Goal: Information Seeking & Learning: Find specific fact

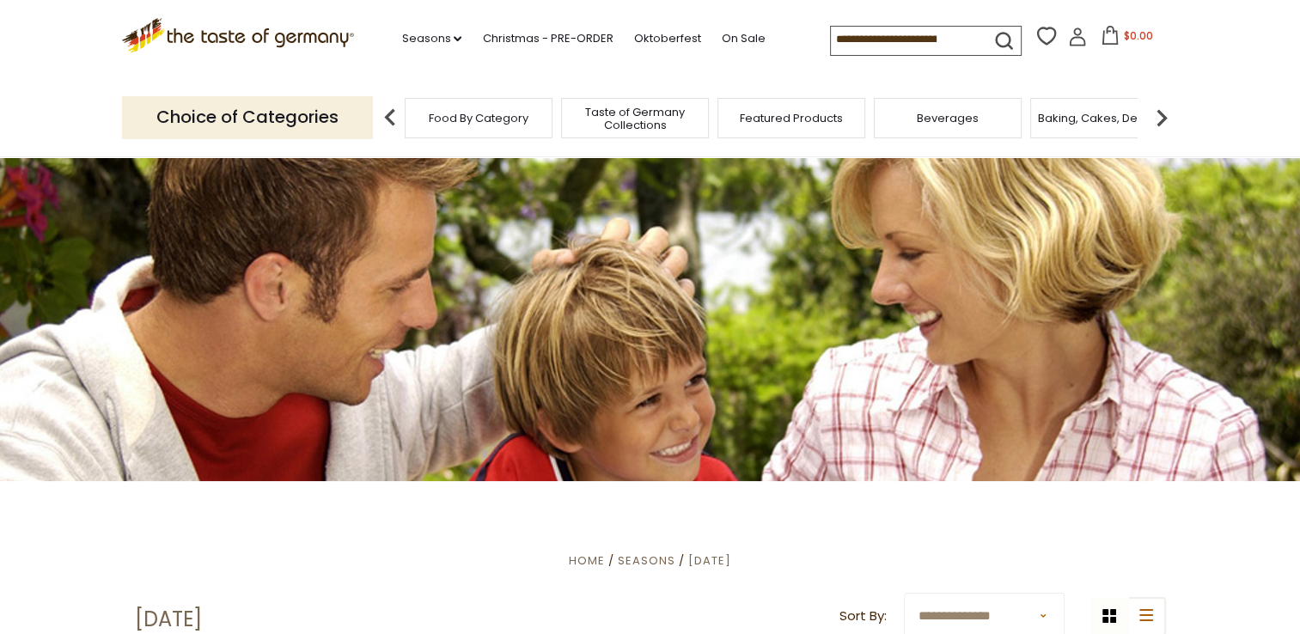
click at [1162, 114] on img at bounding box center [1162, 118] width 34 height 34
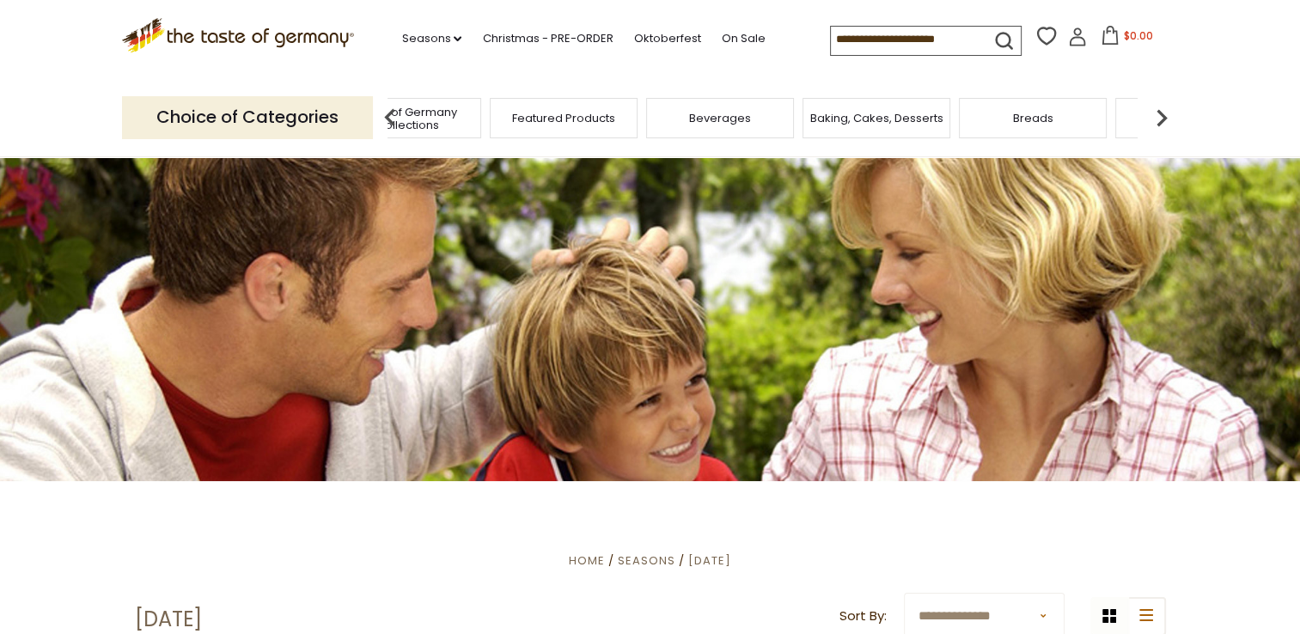
click at [1162, 114] on img at bounding box center [1162, 118] width 34 height 34
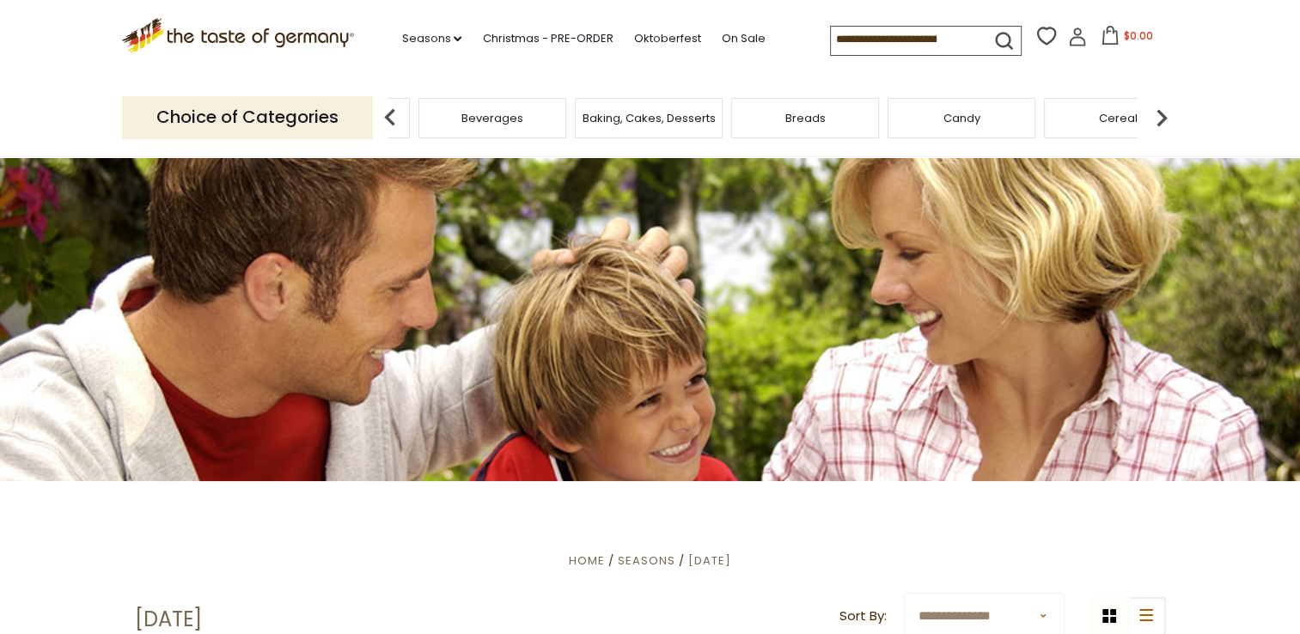
click at [1162, 114] on img at bounding box center [1162, 118] width 34 height 34
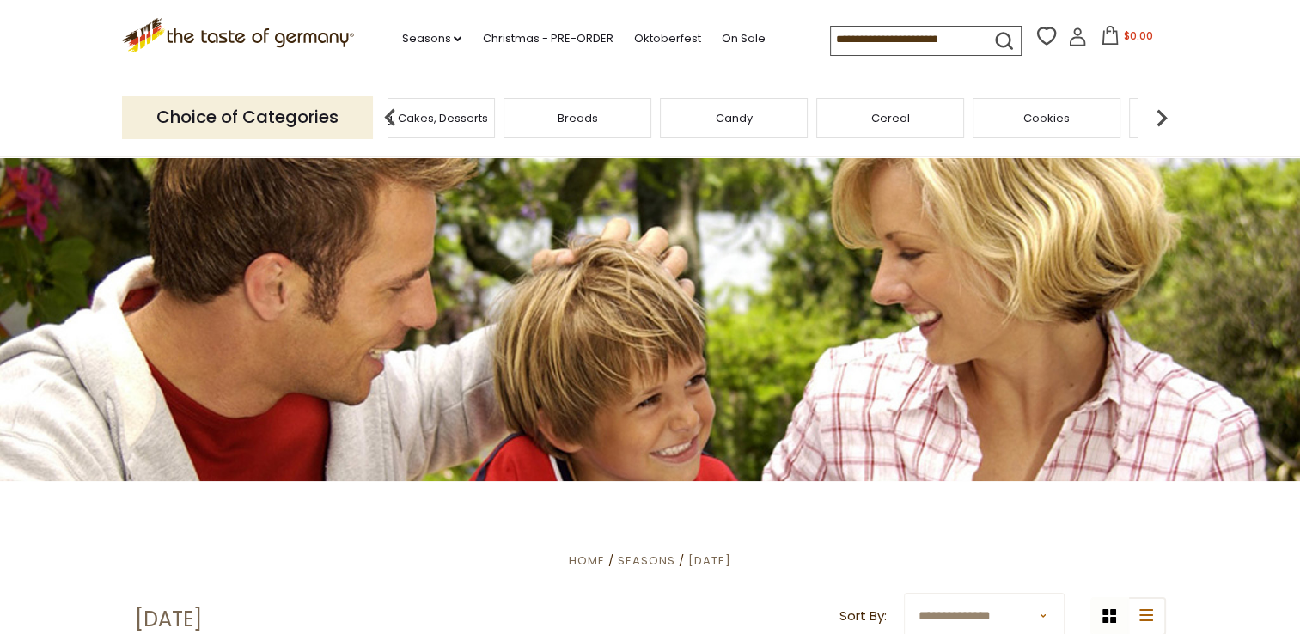
click at [1162, 114] on img at bounding box center [1162, 118] width 34 height 34
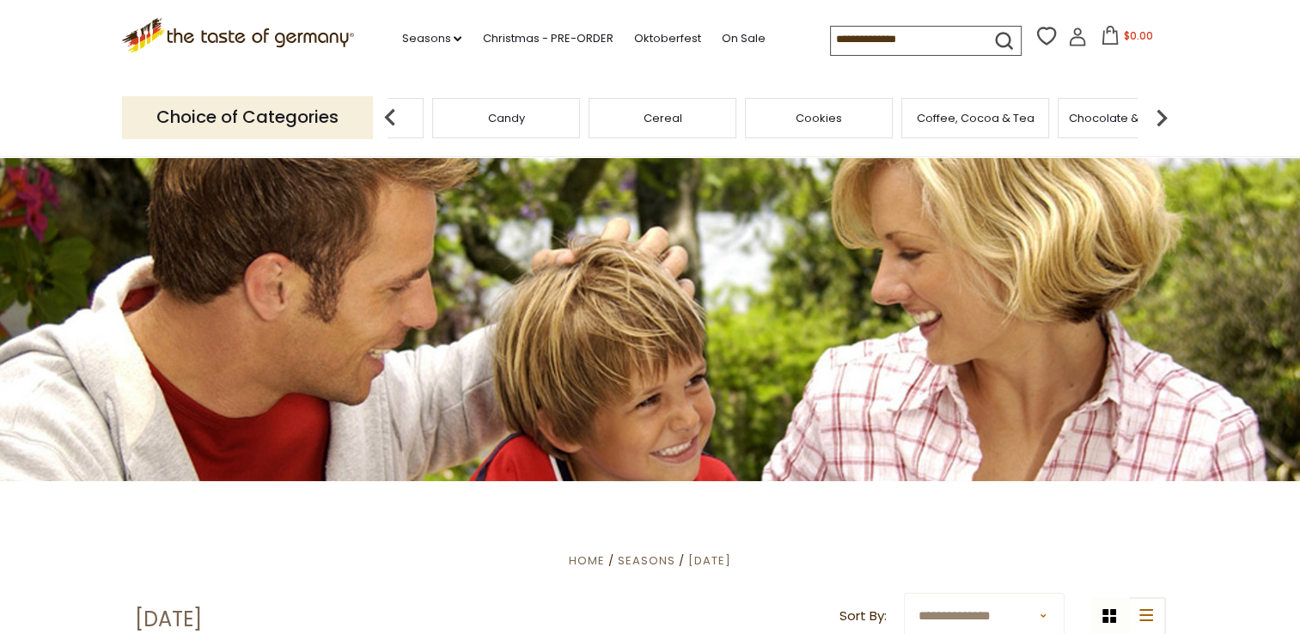
click at [970, 40] on input at bounding box center [903, 39] width 145 height 24
drag, startPoint x: 963, startPoint y: 39, endPoint x: 823, endPoint y: 28, distance: 139.7
click at [831, 28] on input at bounding box center [903, 39] width 145 height 24
click at [839, 47] on input at bounding box center [903, 39] width 145 height 24
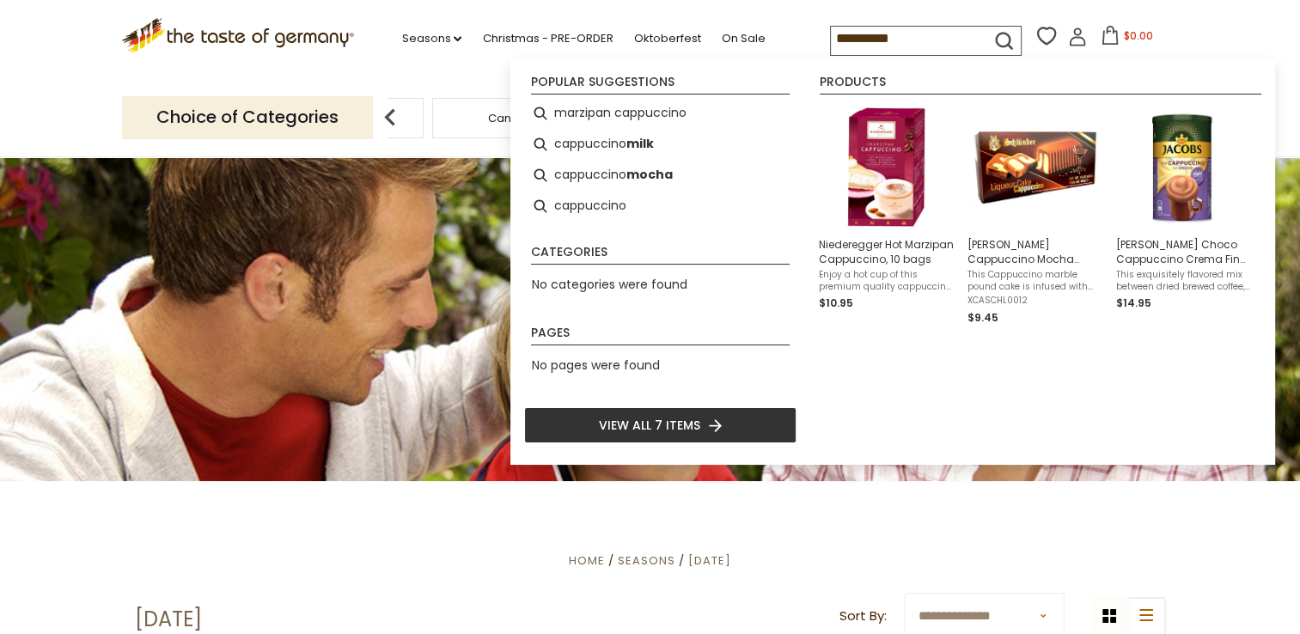
type input "**********"
click at [732, 423] on li "View all 7 items" at bounding box center [660, 425] width 272 height 36
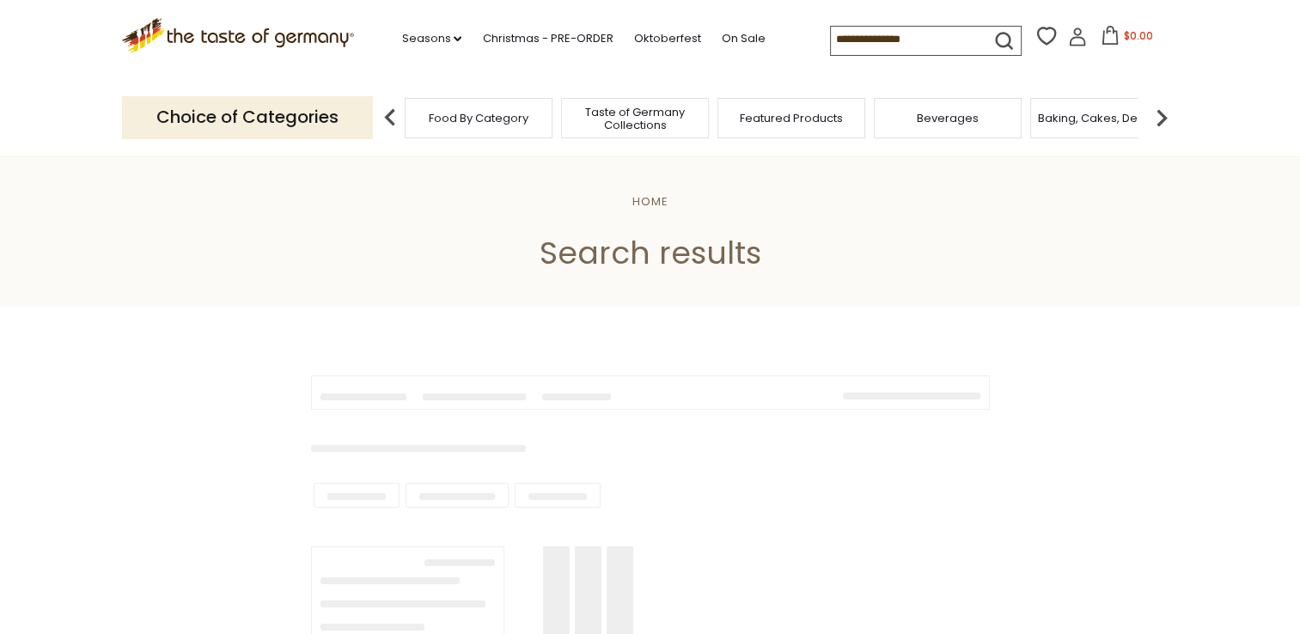
type input "**********"
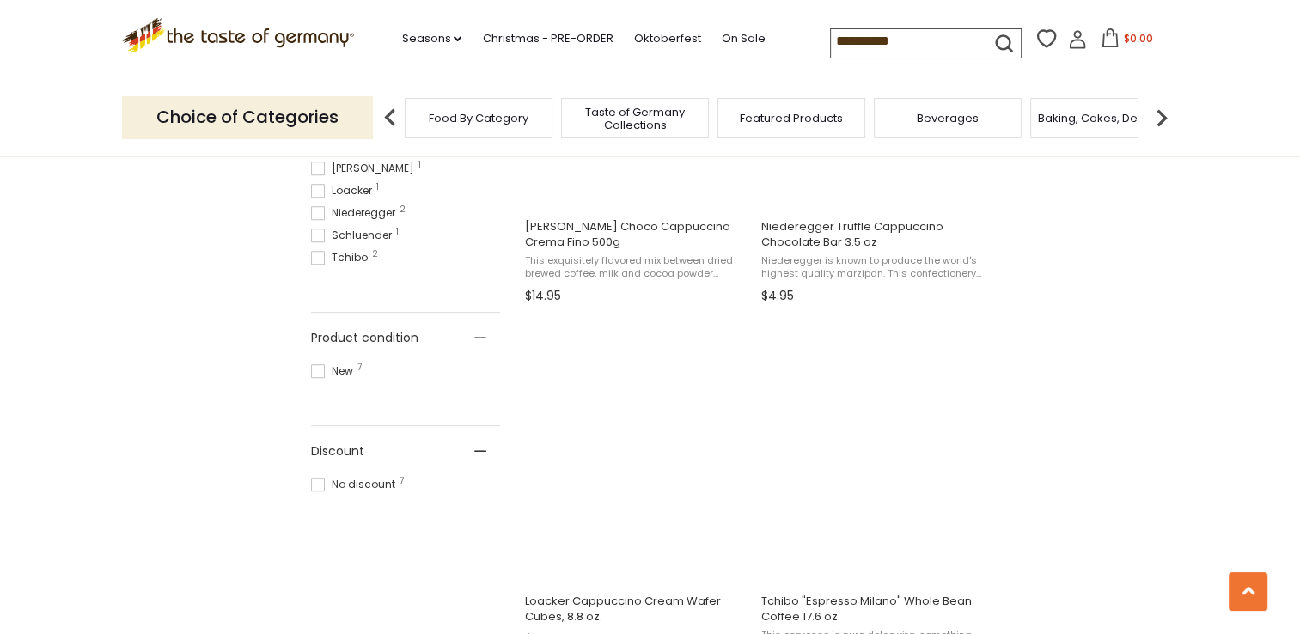
scroll to position [1200, 0]
